Goal: Transaction & Acquisition: Purchase product/service

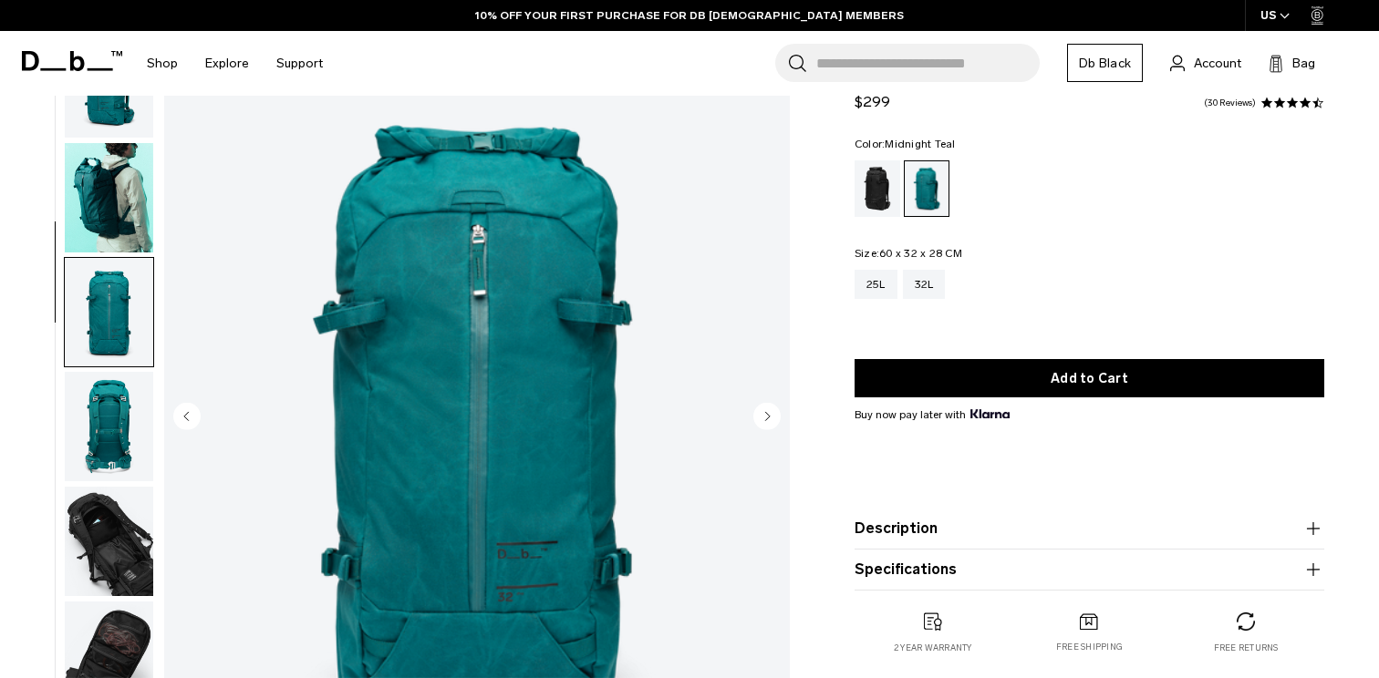
scroll to position [132, 0]
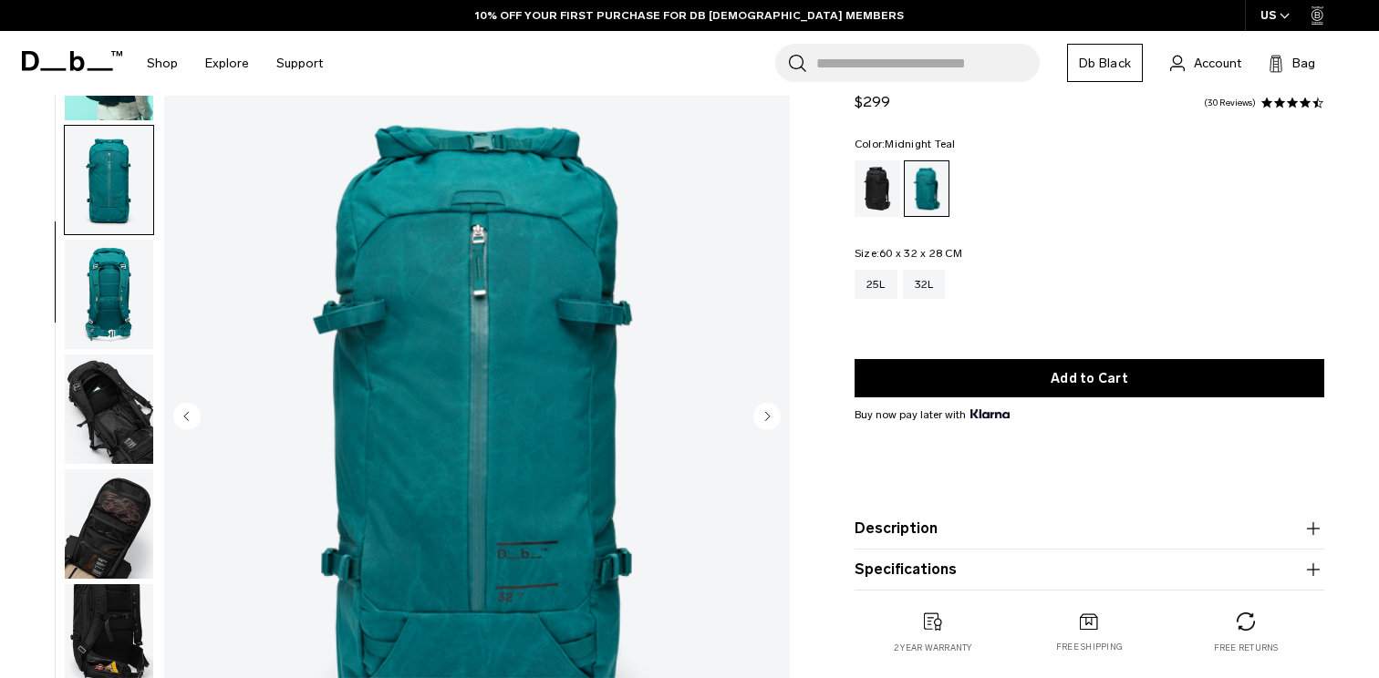
click at [121, 296] on img "button" at bounding box center [109, 294] width 88 height 109
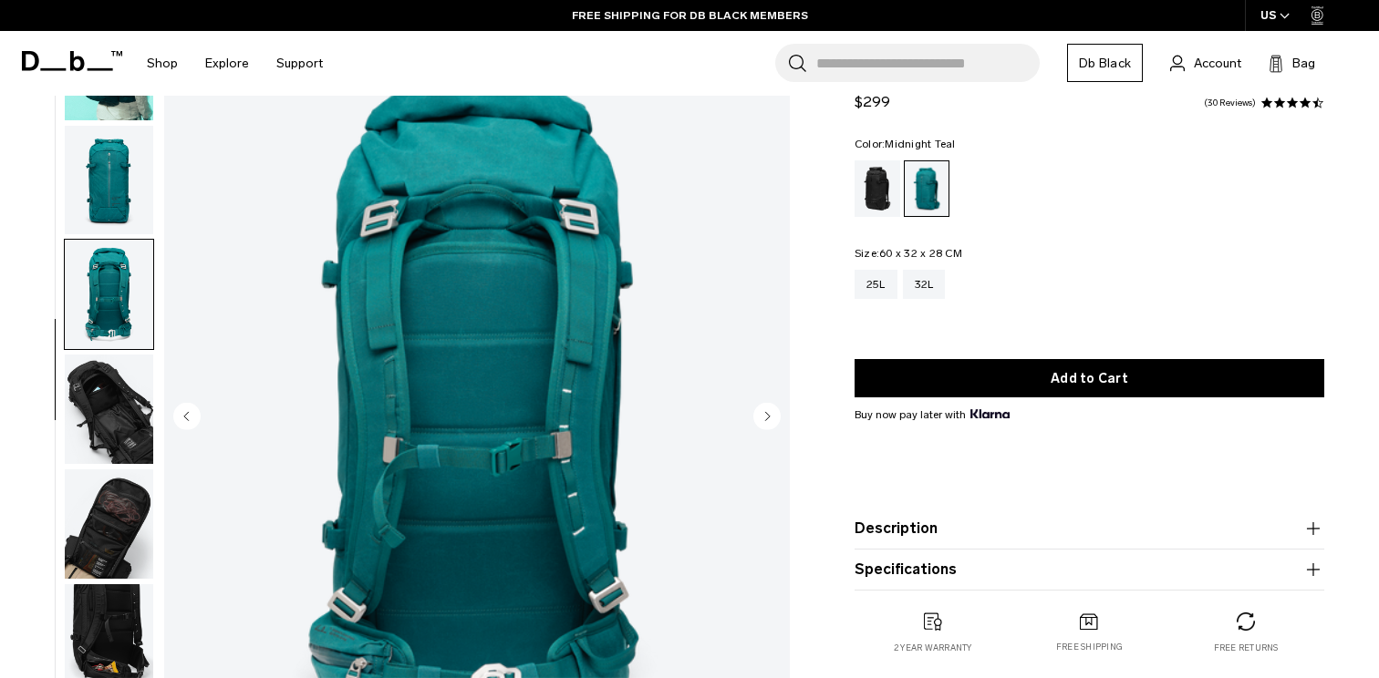
click at [97, 408] on img "button" at bounding box center [109, 409] width 88 height 109
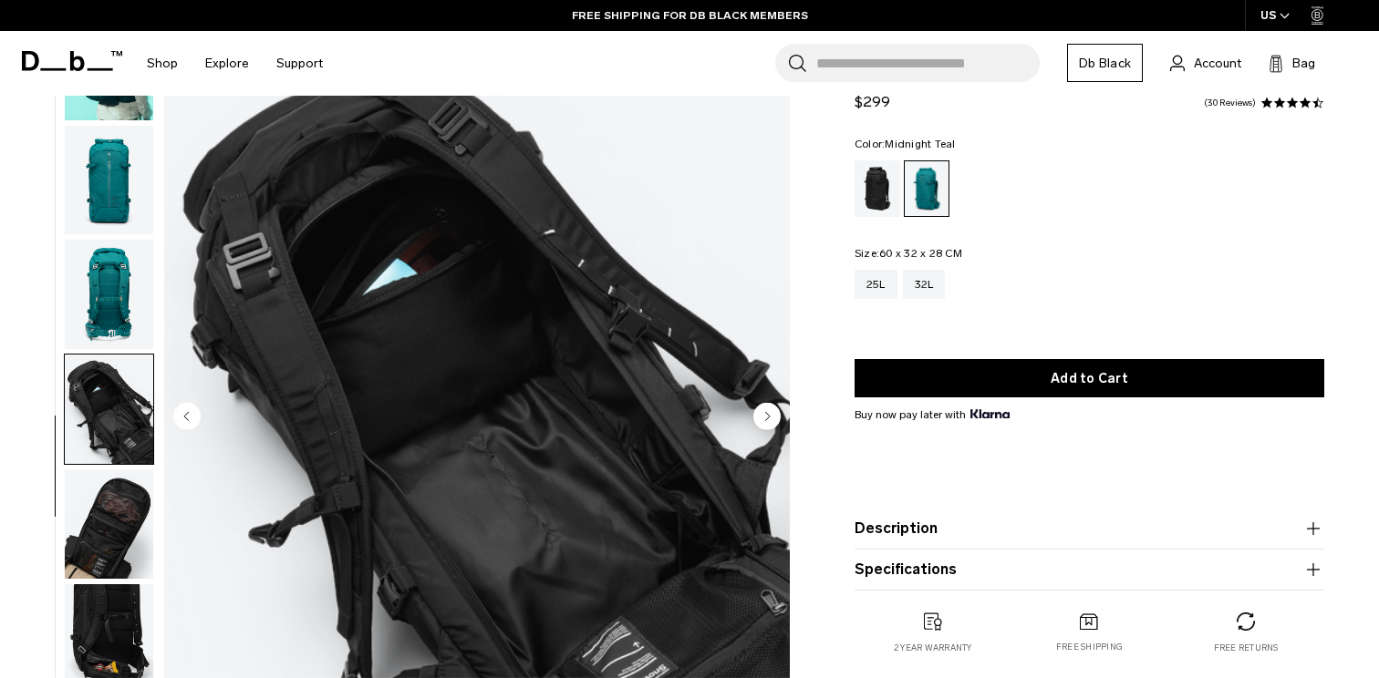
click at [111, 518] on img "button" at bounding box center [109, 524] width 88 height 109
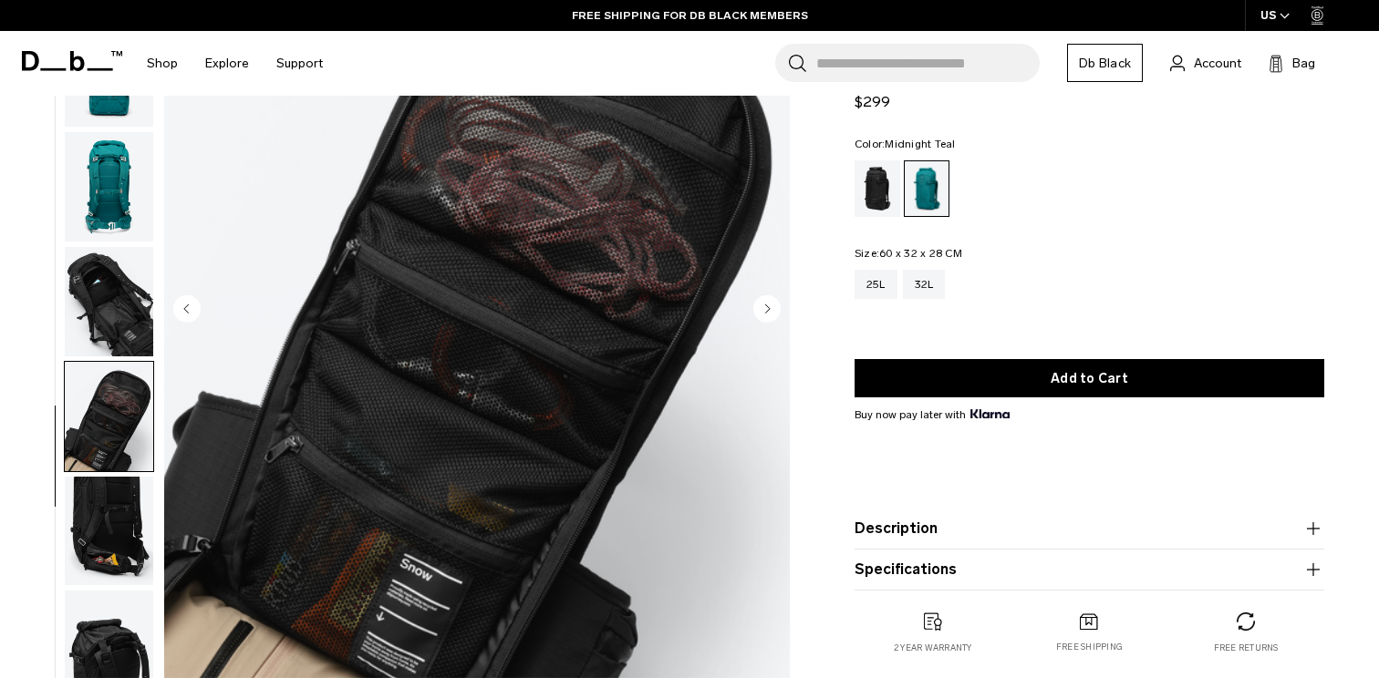
scroll to position [216, 0]
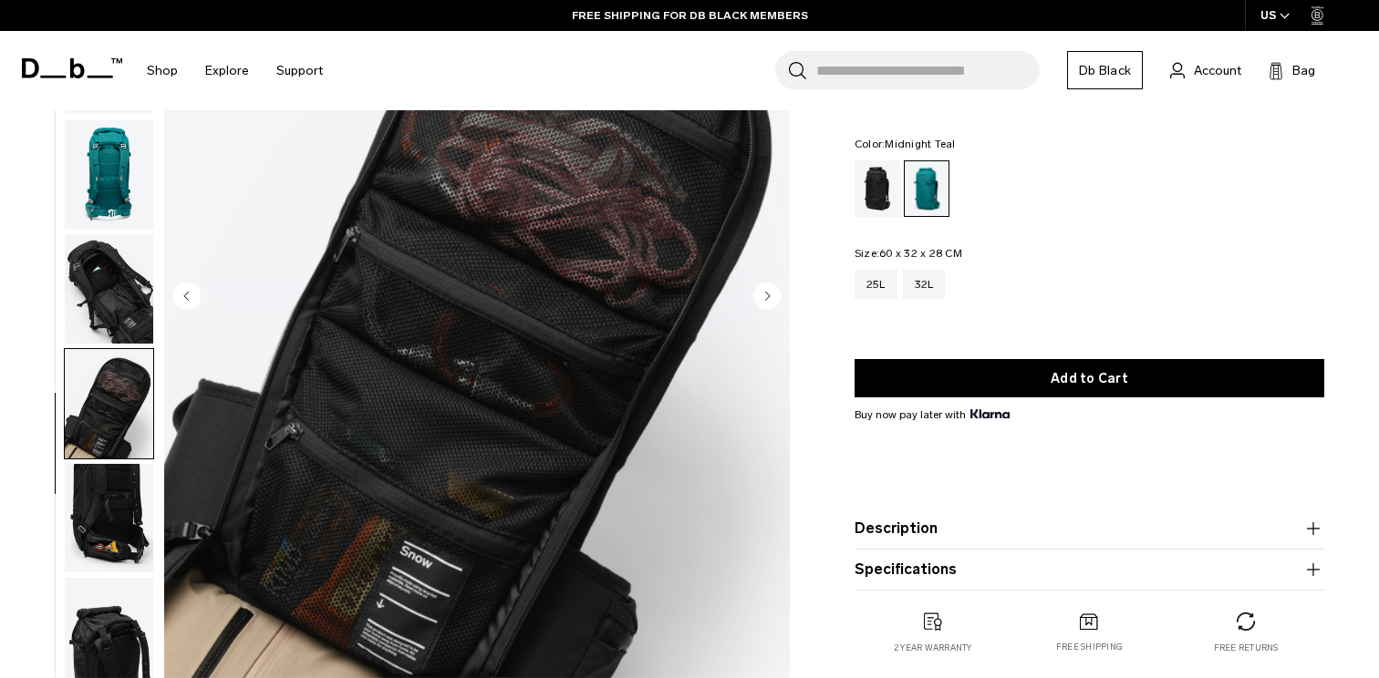
click at [111, 518] on img "button" at bounding box center [109, 518] width 88 height 109
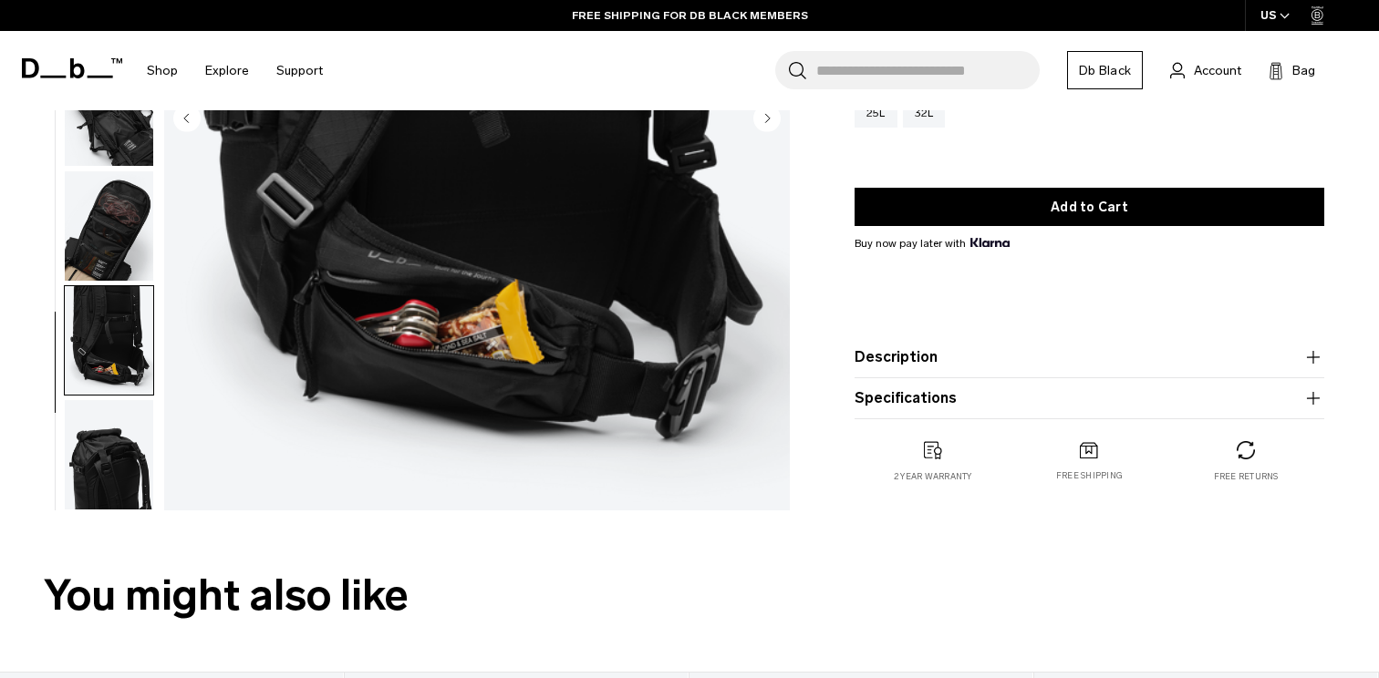
scroll to position [396, 0]
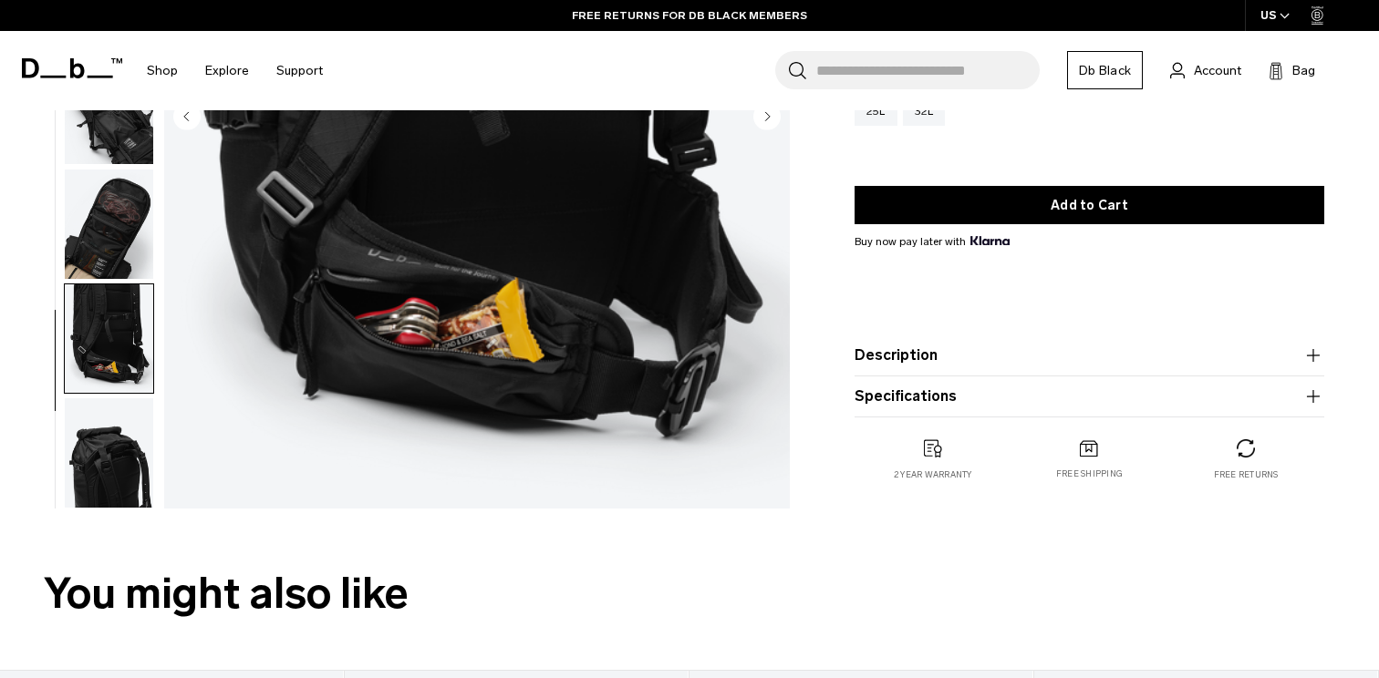
click at [121, 492] on img "button" at bounding box center [109, 452] width 88 height 109
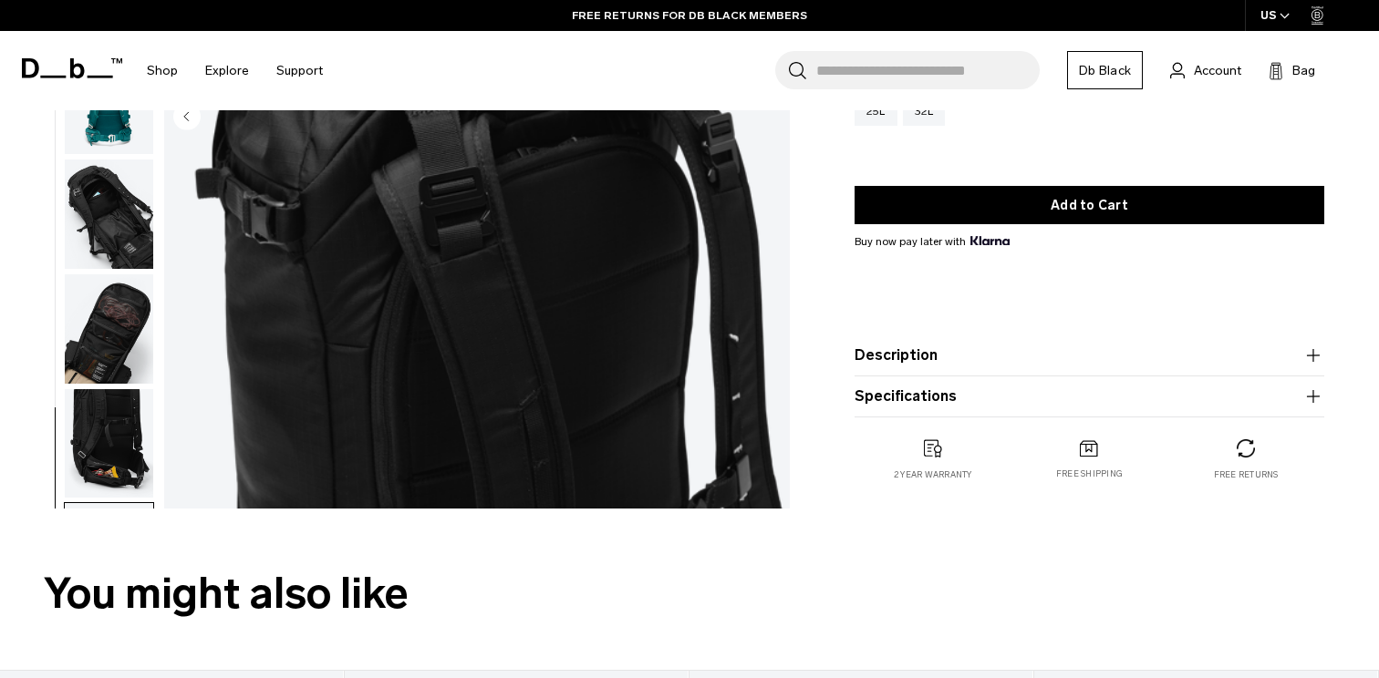
click at [117, 423] on img "button" at bounding box center [109, 443] width 88 height 109
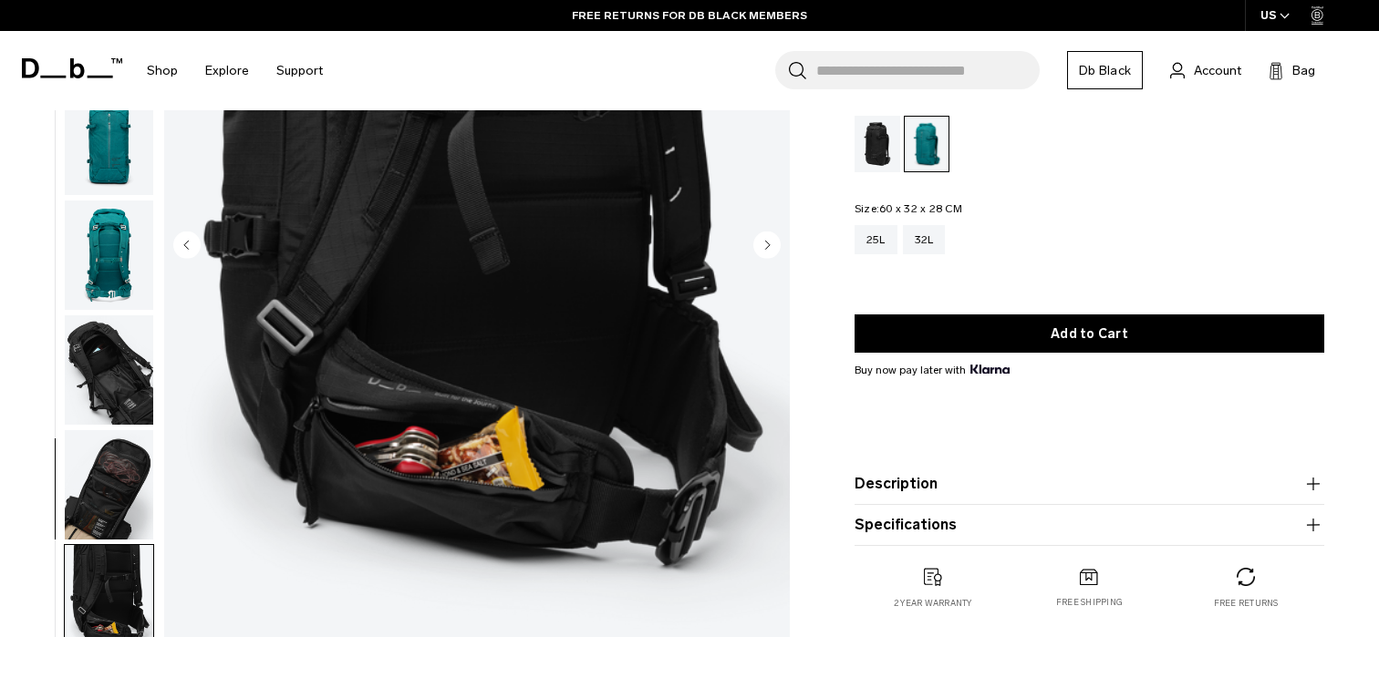
scroll to position [257, 0]
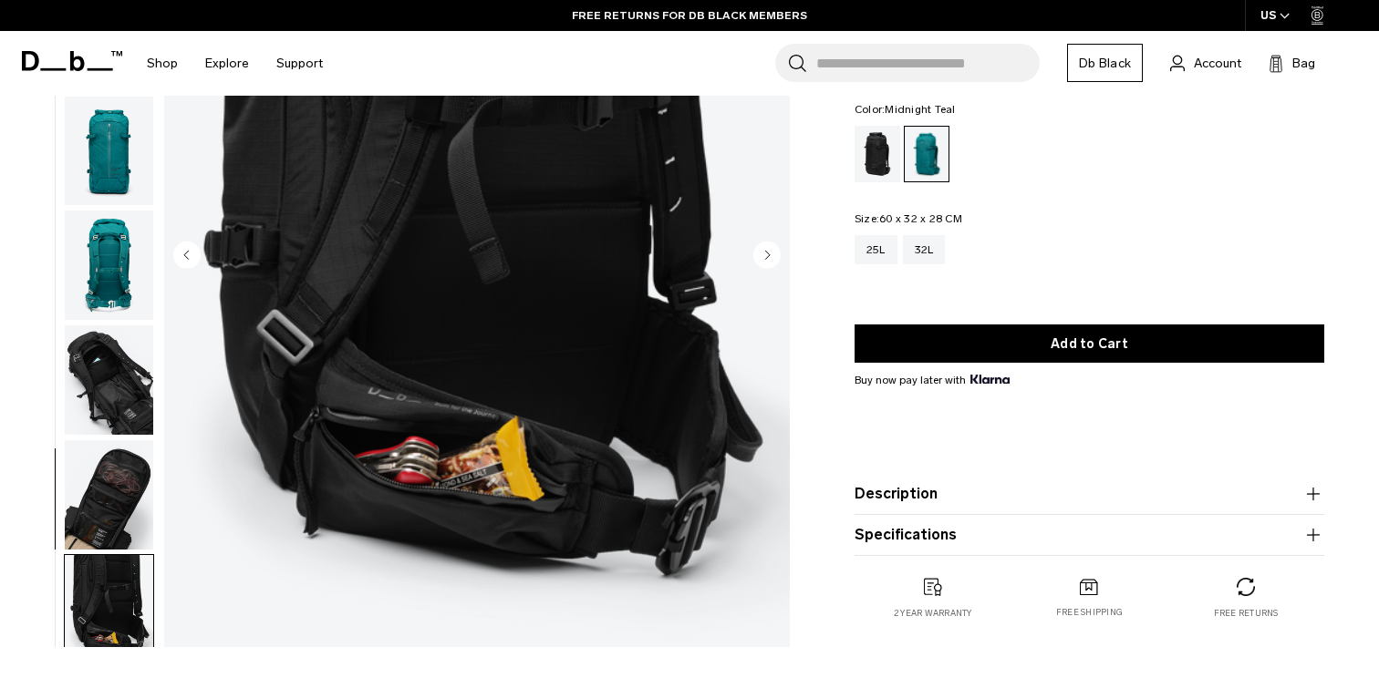
click at [124, 365] on img "button" at bounding box center [109, 380] width 88 height 109
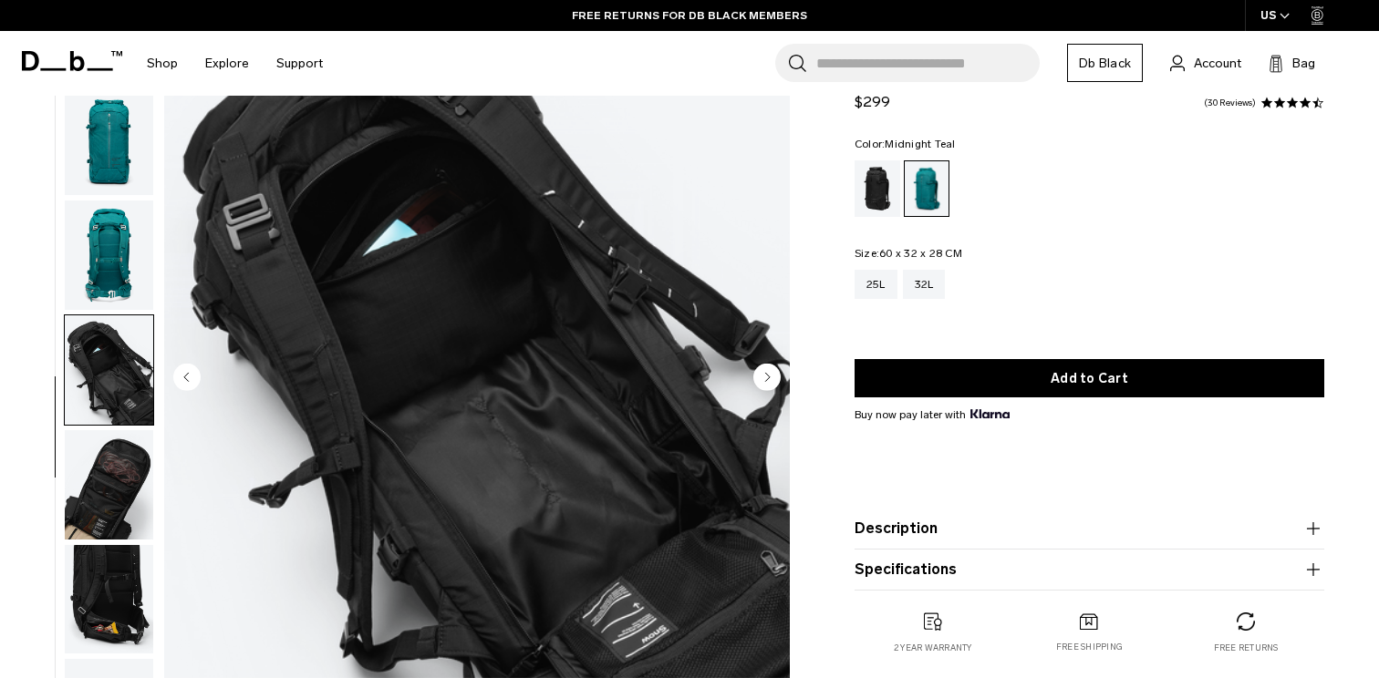
scroll to position [113, 0]
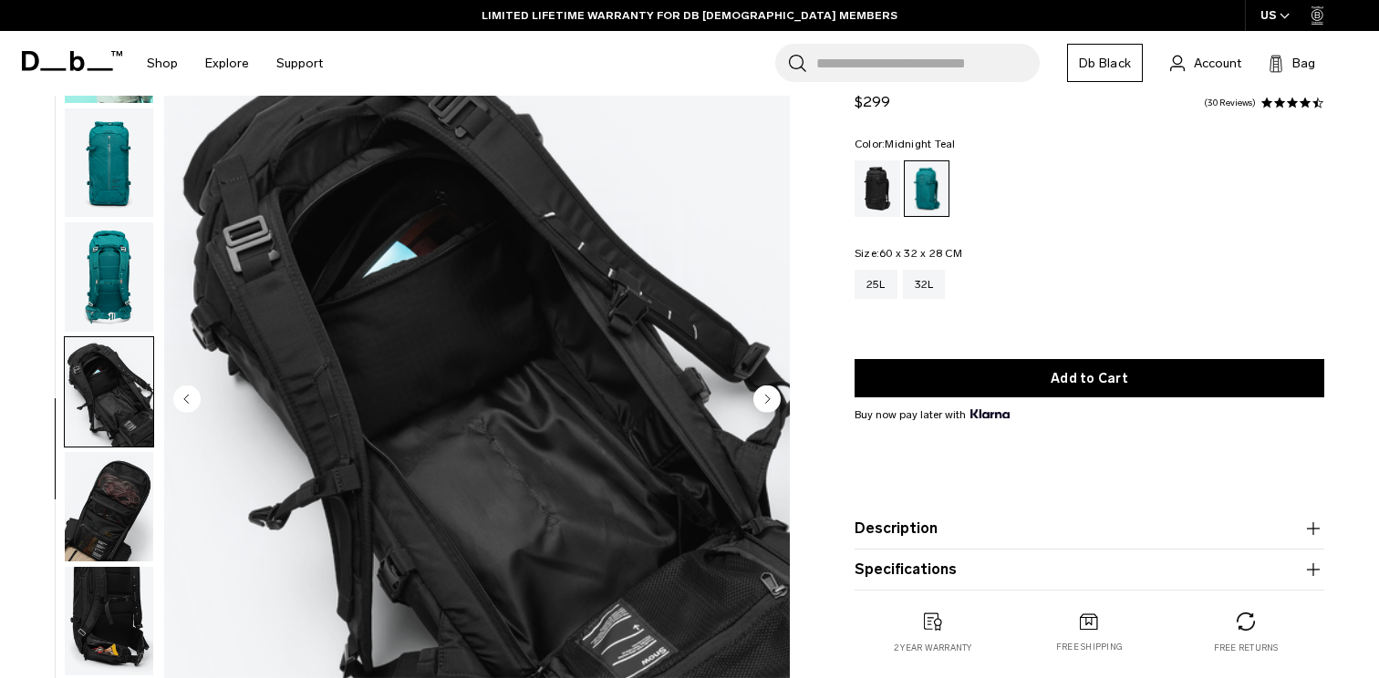
click at [121, 268] on img "button" at bounding box center [109, 276] width 88 height 109
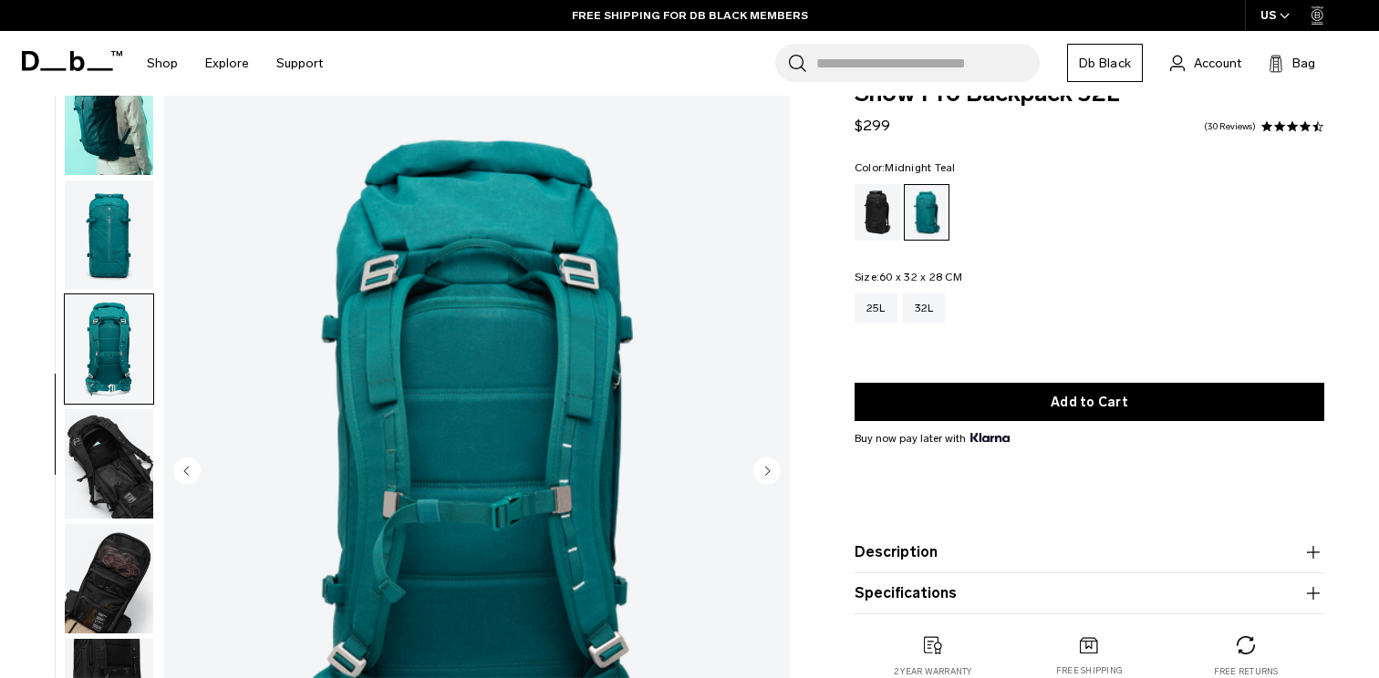
scroll to position [0, 0]
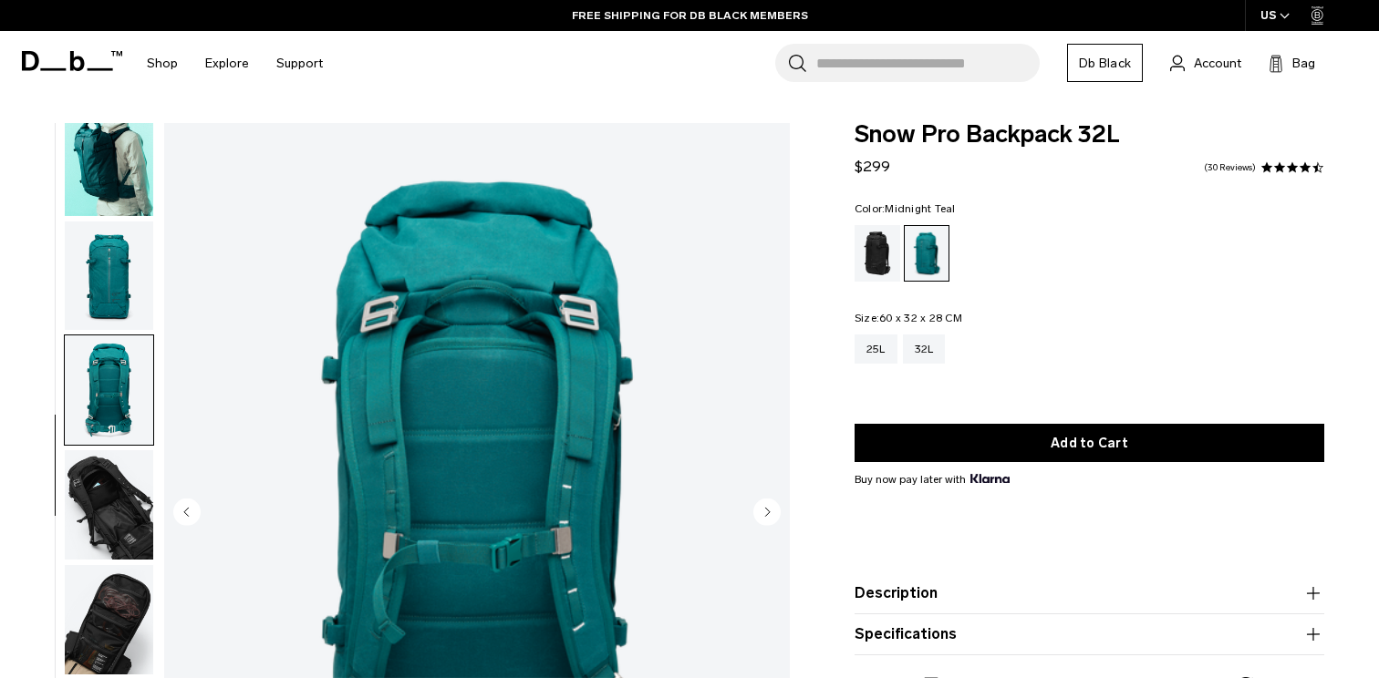
click at [105, 165] on img "button" at bounding box center [109, 161] width 88 height 109
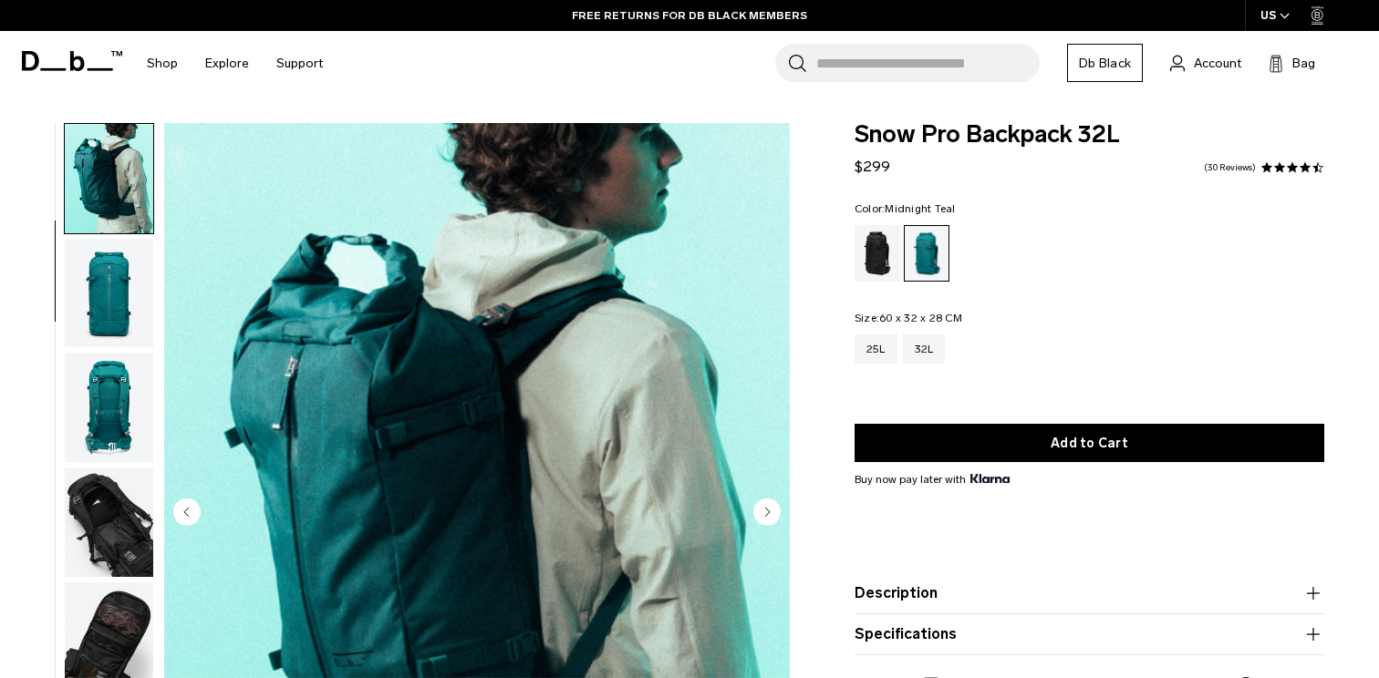
click at [809, 167] on div "Snow Pro Backpack 32L $299 4.4 star rating 30 Reviews Color: Midnight Teal Out …" at bounding box center [1089, 439] width 579 height 633
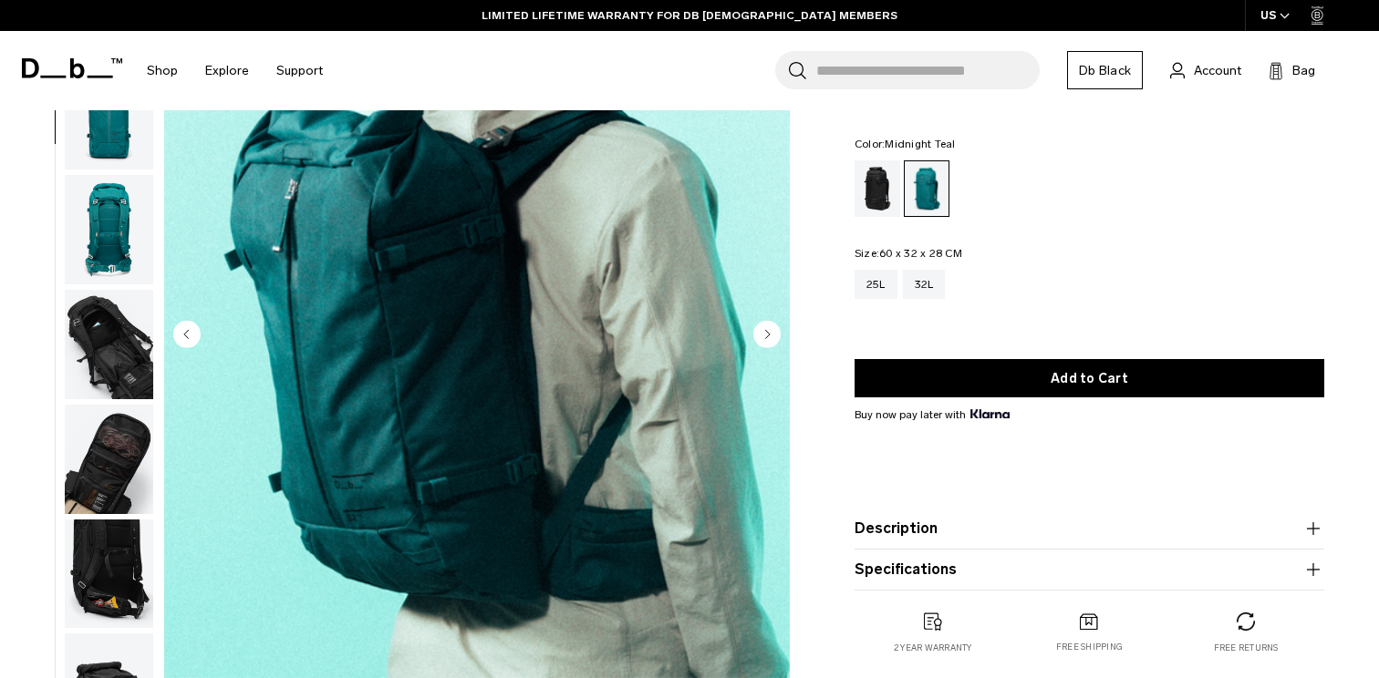
scroll to position [0, 0]
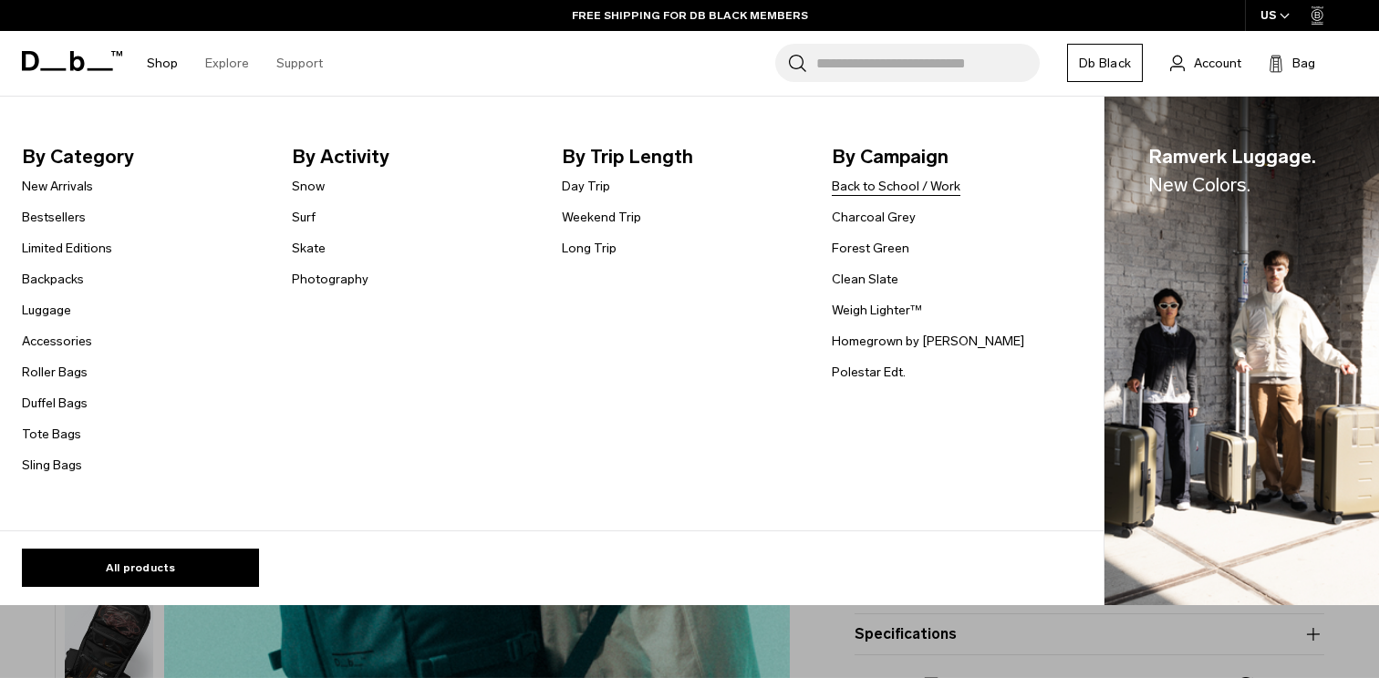
click at [893, 190] on link "Back to School / Work" at bounding box center [896, 186] width 129 height 19
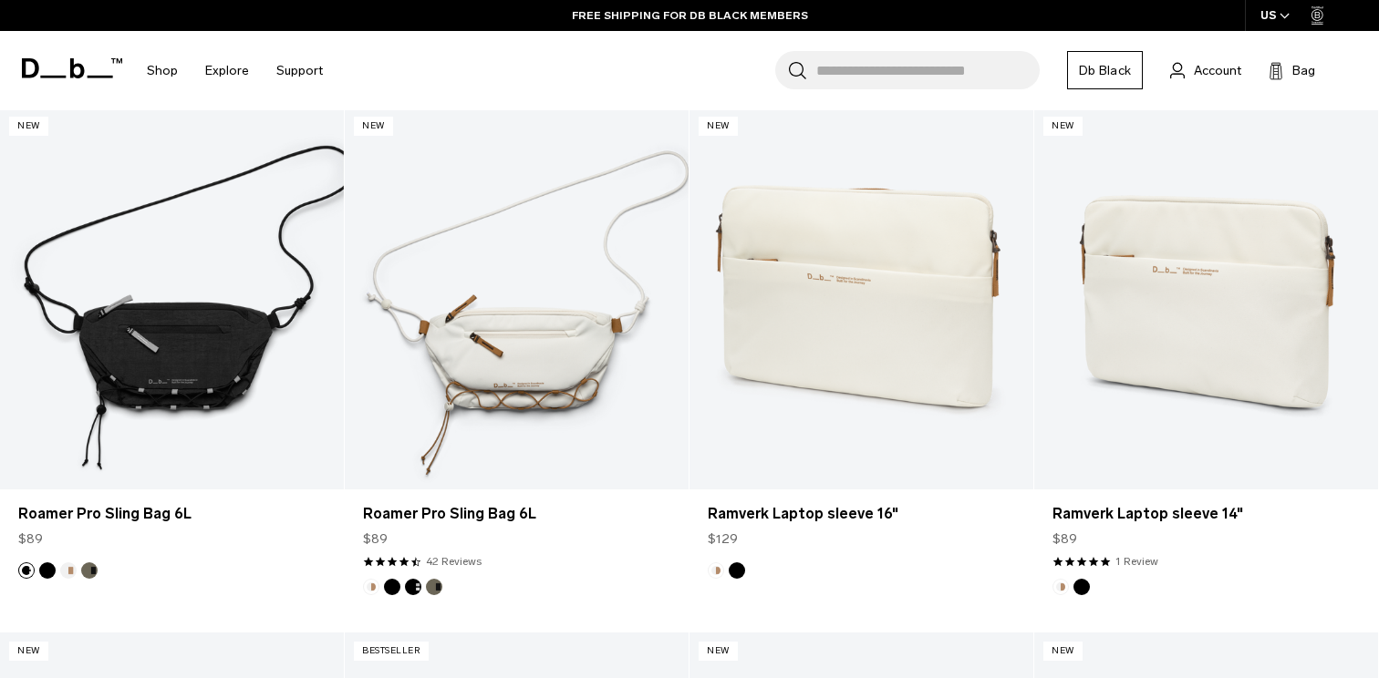
scroll to position [1949, 0]
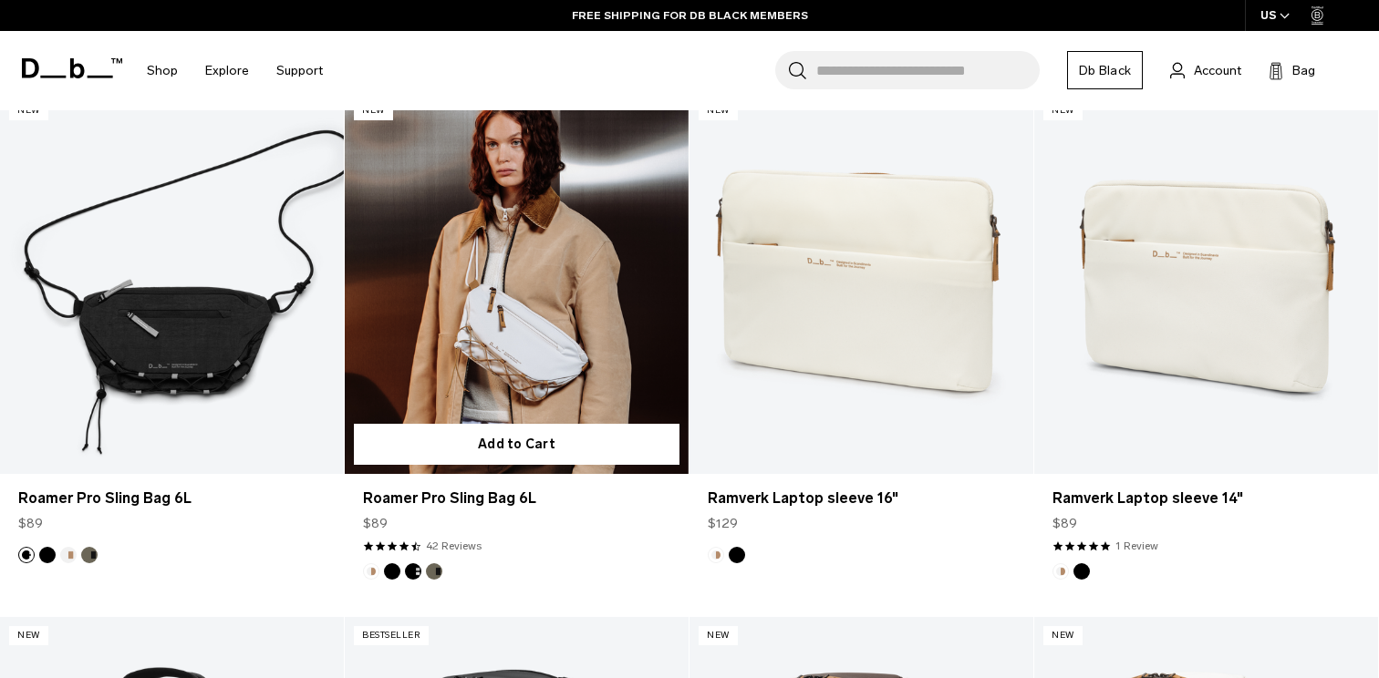
click at [440, 574] on button "Forest Green" at bounding box center [434, 571] width 16 height 16
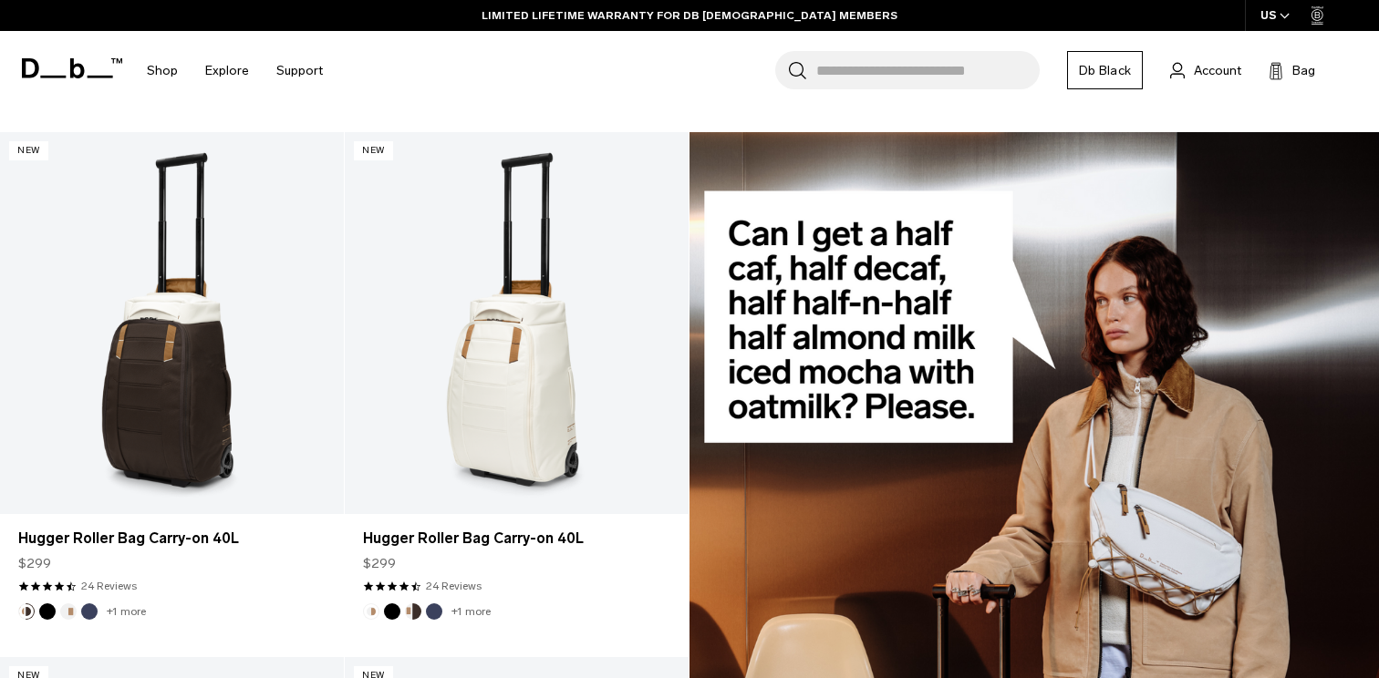
scroll to position [5106, 0]
